Goal: Find specific page/section: Find specific page/section

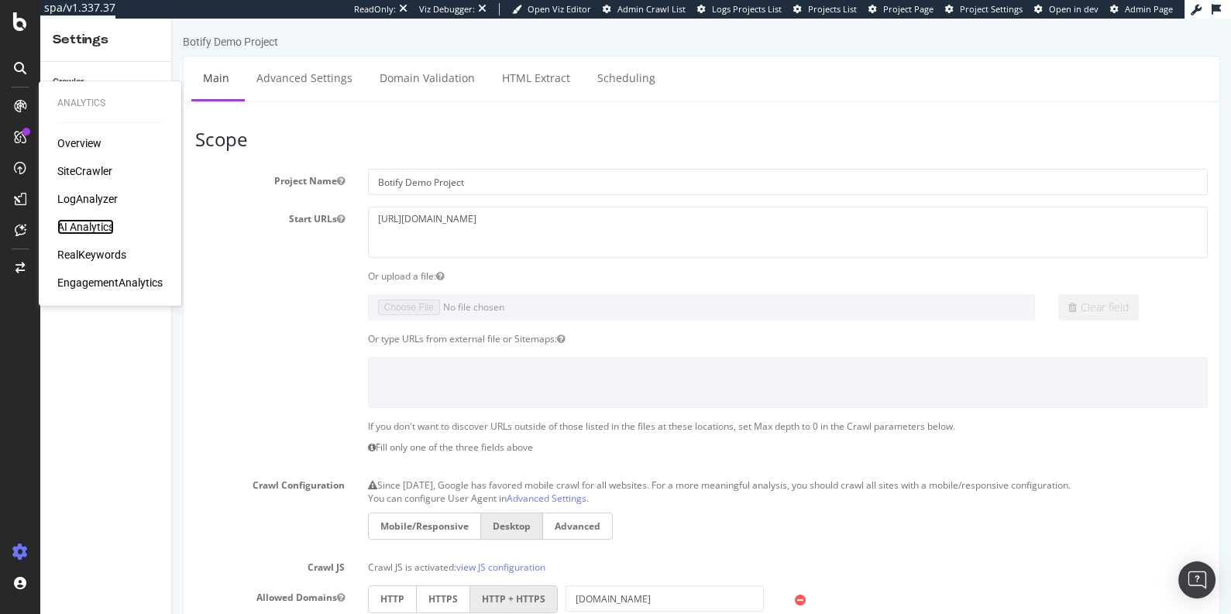
click at [96, 227] on div "AI Analytics" at bounding box center [85, 226] width 57 height 15
